Goal: Find specific page/section: Find specific page/section

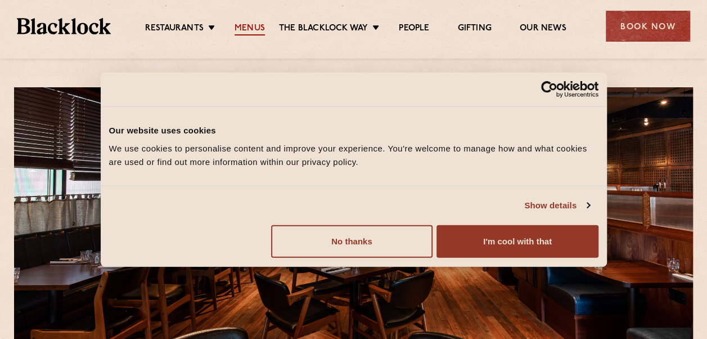
click at [258, 25] on link "Menus" at bounding box center [250, 29] width 30 height 12
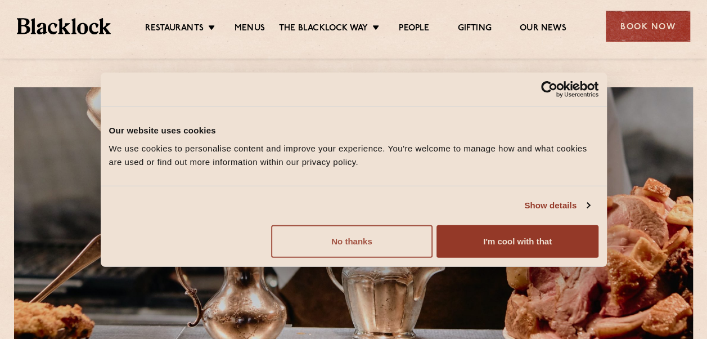
click at [375, 240] on button "No thanks" at bounding box center [351, 240] width 161 height 33
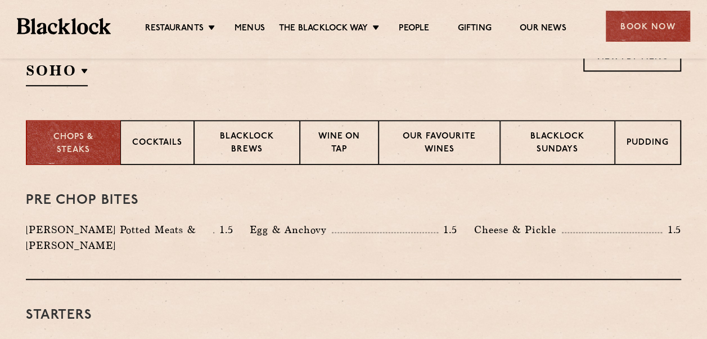
scroll to position [402, 0]
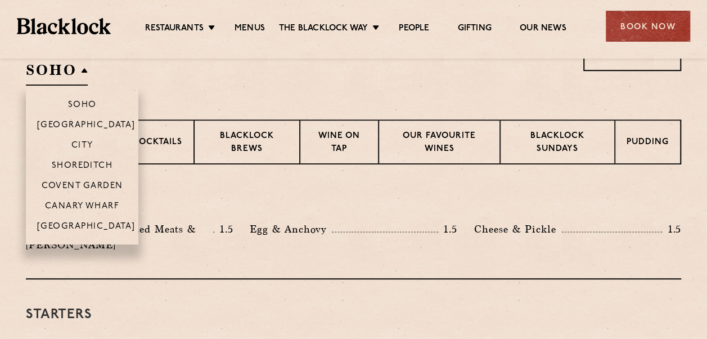
click at [78, 79] on h2 "SOHO" at bounding box center [57, 72] width 62 height 25
click at [84, 199] on li "Canary Wharf" at bounding box center [82, 205] width 112 height 20
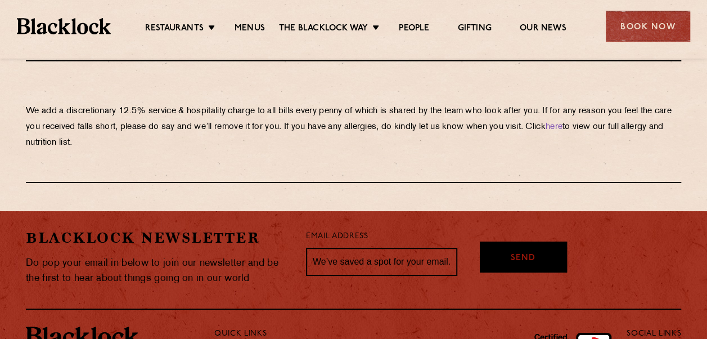
scroll to position [2108, 0]
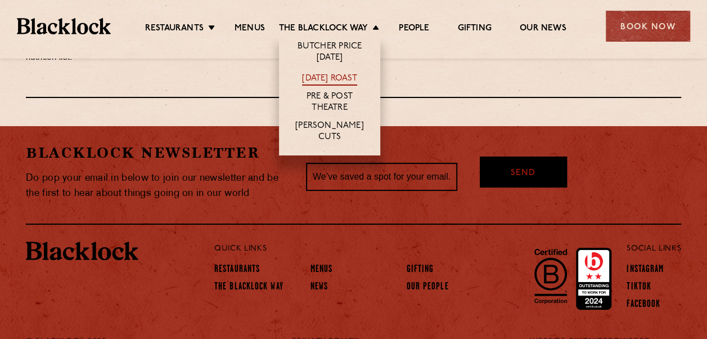
click at [337, 75] on link "[DATE] Roast" at bounding box center [329, 79] width 55 height 12
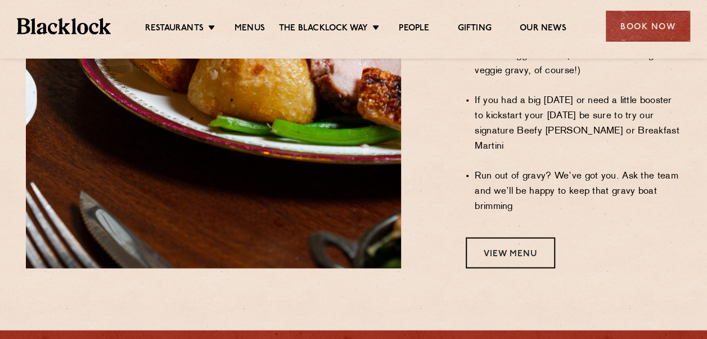
scroll to position [1038, 0]
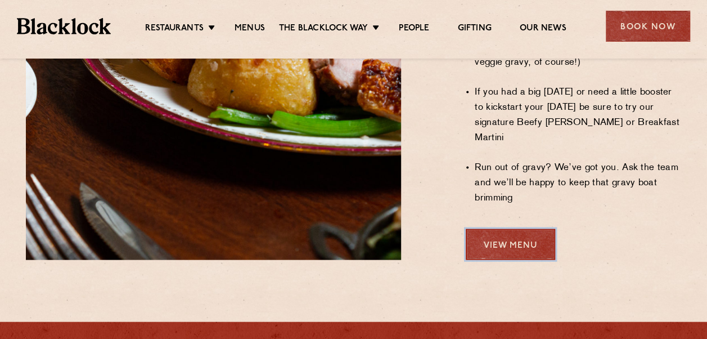
click at [485, 228] on link "View Menu" at bounding box center [510, 243] width 89 height 31
